Goal: Transaction & Acquisition: Subscribe to service/newsletter

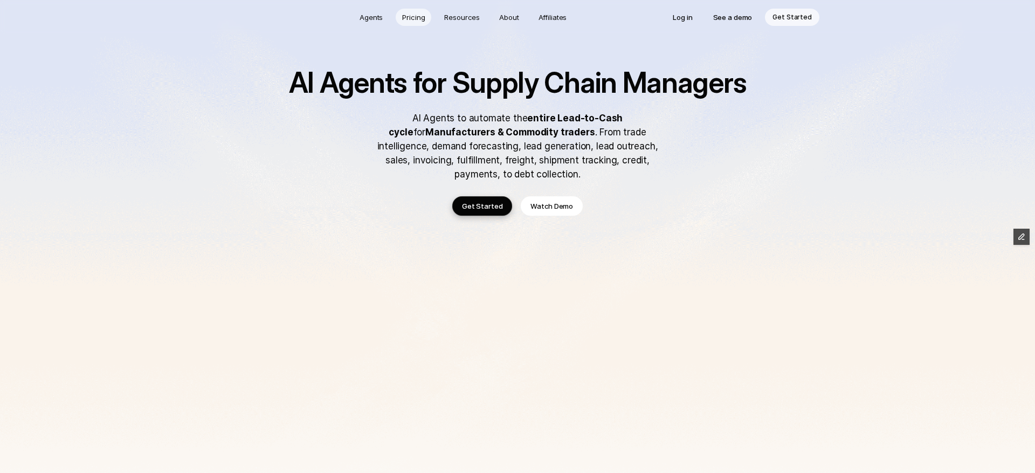
click at [415, 17] on p "Pricing" at bounding box center [413, 17] width 23 height 11
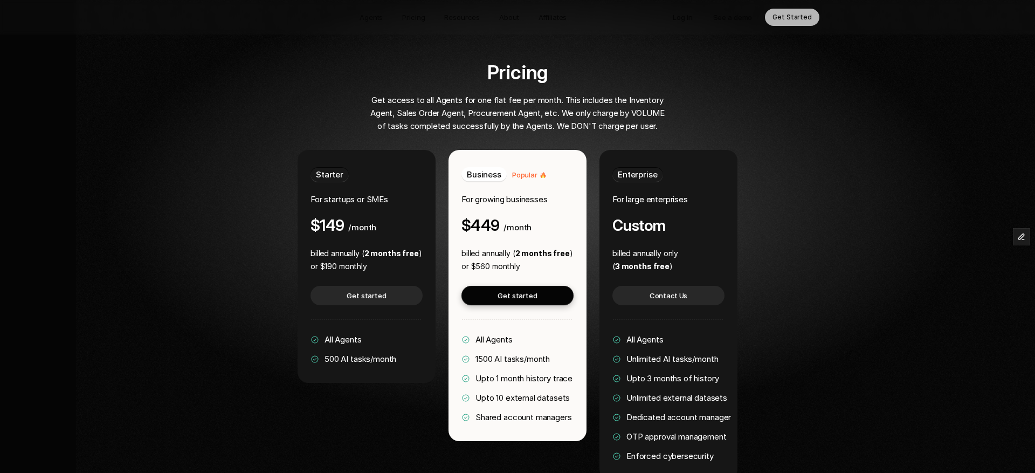
scroll to position [2040, 0]
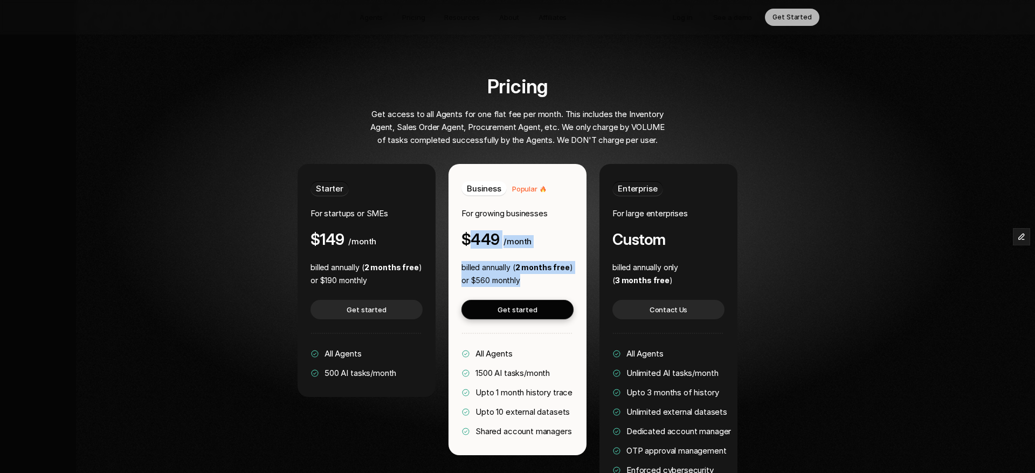
drag, startPoint x: 473, startPoint y: 181, endPoint x: 521, endPoint y: 226, distance: 65.6
click at [521, 226] on div "Business Popular For growing businesses $449 /month billed annually ( 2 months …" at bounding box center [518, 309] width 138 height 291
click at [495, 203] on div "Business Popular For growing businesses $449 /month billed annually ( 2 months …" at bounding box center [518, 309] width 138 height 291
drag, startPoint x: 473, startPoint y: 183, endPoint x: 536, endPoint y: 183, distance: 63.6
click at [536, 183] on div "Business Popular For growing businesses $449 /month" at bounding box center [518, 214] width 112 height 67
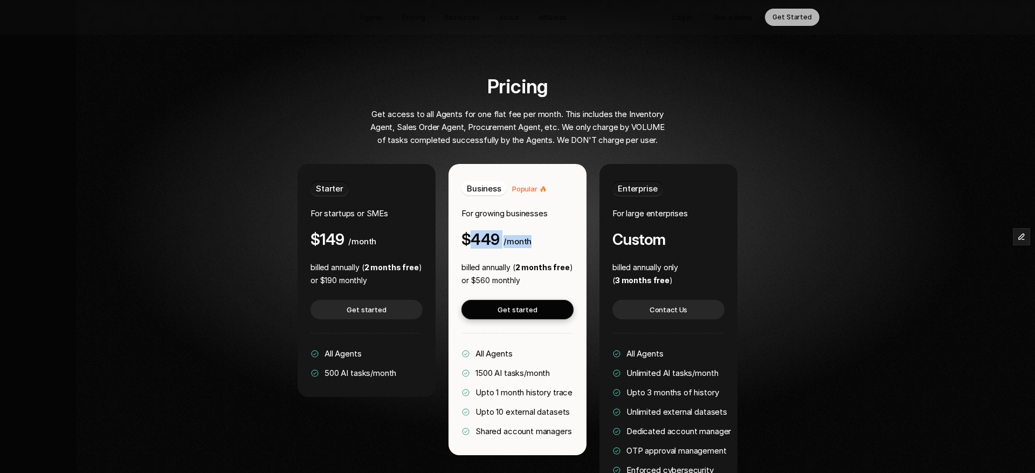
click at [496, 231] on h4 "$449" at bounding box center [481, 239] width 38 height 17
drag, startPoint x: 473, startPoint y: 184, endPoint x: 537, endPoint y: 189, distance: 64.4
click at [537, 189] on div "Business Popular For growing businesses $449 /month" at bounding box center [518, 214] width 112 height 67
click at [476, 231] on h4 "$449" at bounding box center [481, 239] width 38 height 17
click at [375, 195] on div "Starter For startups or SMEs $149 /month billed annually ( 2 months free ) or $…" at bounding box center [367, 280] width 138 height 233
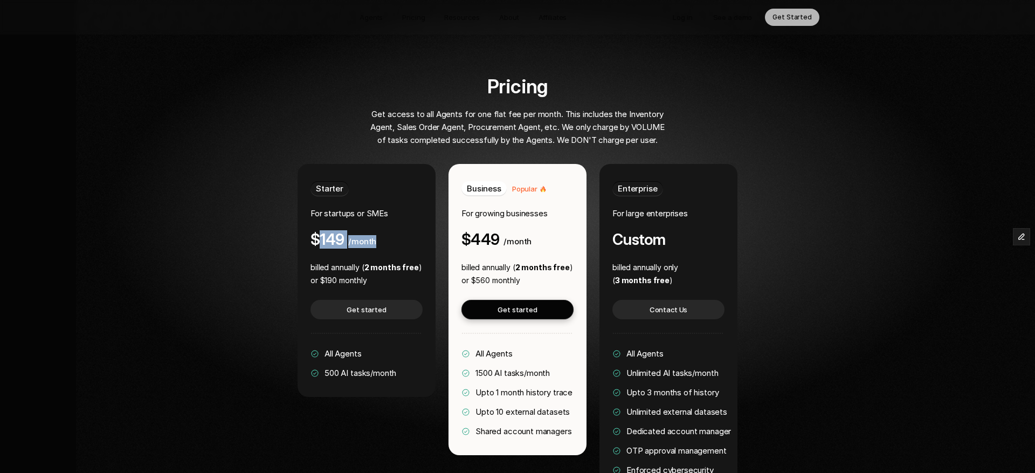
drag, startPoint x: 322, startPoint y: 182, endPoint x: 384, endPoint y: 185, distance: 62.1
click at [384, 185] on div "Starter For startups or SMEs $149 /month" at bounding box center [367, 214] width 112 height 67
click at [319, 199] on div "Starter For startups or SMEs $149 /month billed annually ( 2 months free ) or $…" at bounding box center [367, 280] width 138 height 233
drag, startPoint x: 322, startPoint y: 183, endPoint x: 389, endPoint y: 183, distance: 66.9
click at [389, 183] on div "Starter For startups or SMEs $149 /month" at bounding box center [367, 214] width 112 height 67
